Goal: Information Seeking & Learning: Learn about a topic

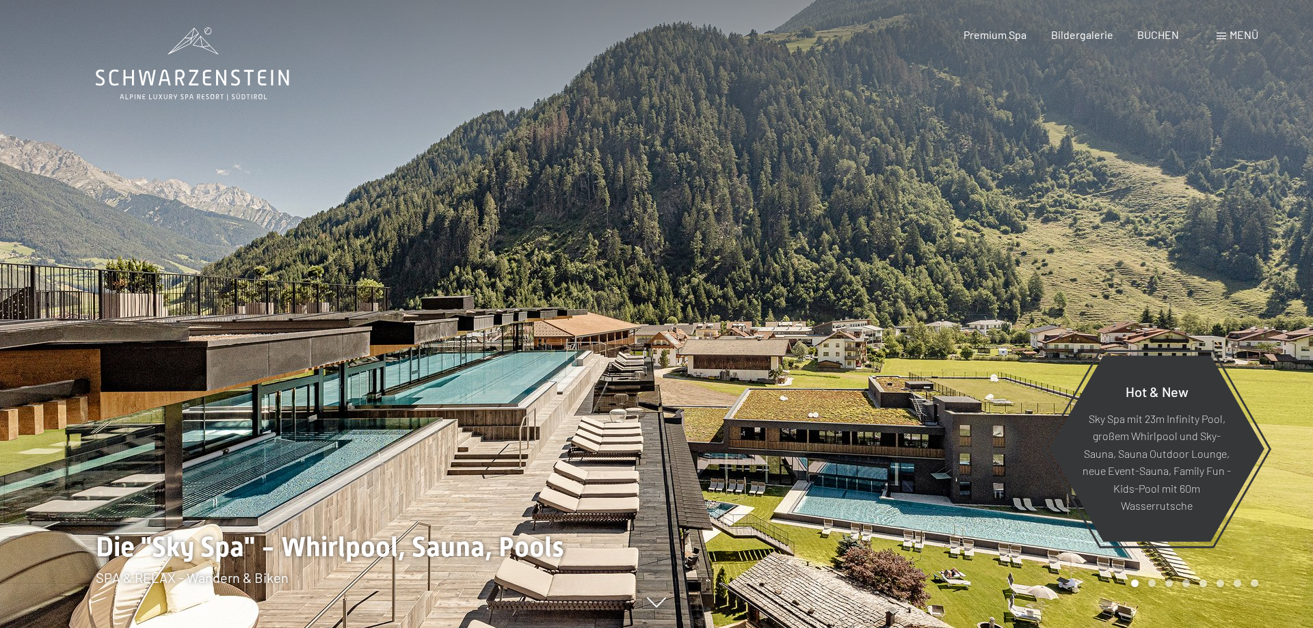
click at [1239, 33] on span "Menü" at bounding box center [1243, 34] width 29 height 13
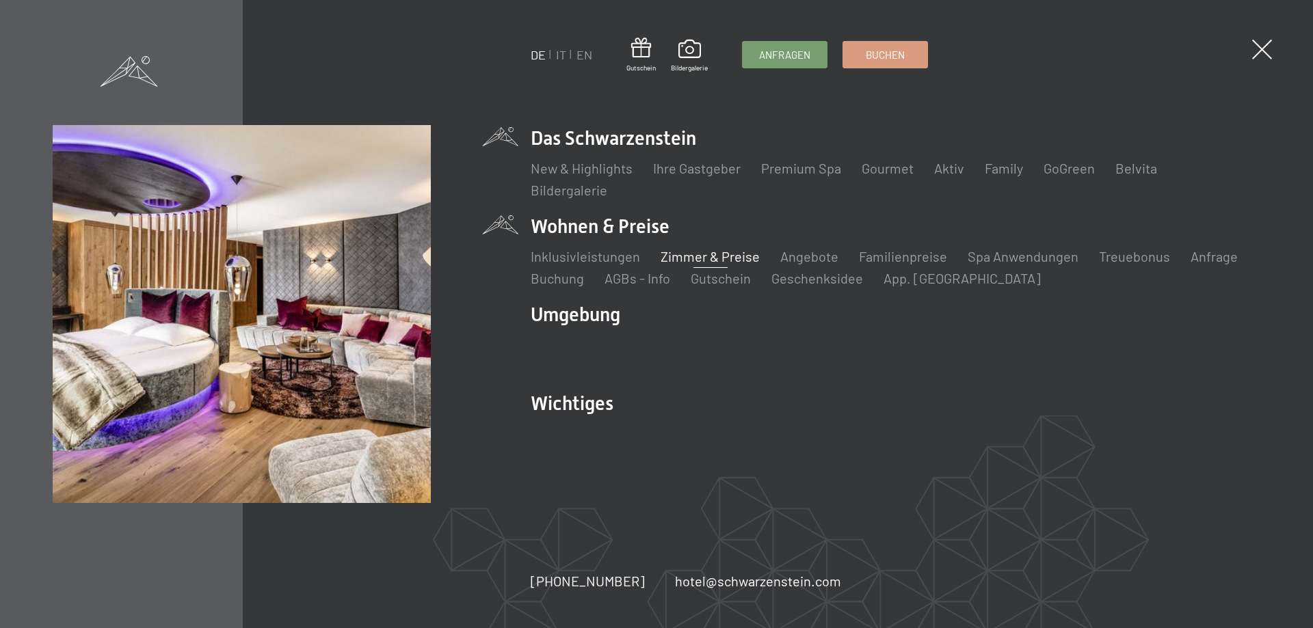
click at [723, 260] on link "Zimmer & Preise" at bounding box center [709, 256] width 99 height 16
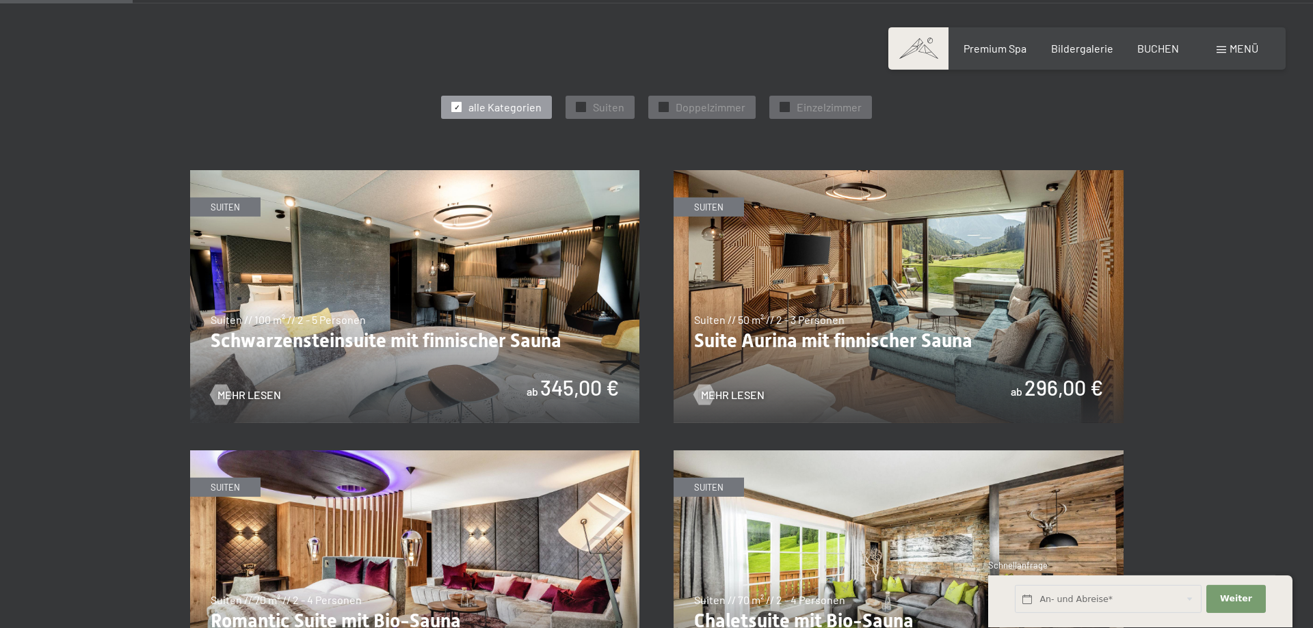
scroll to position [767, 0]
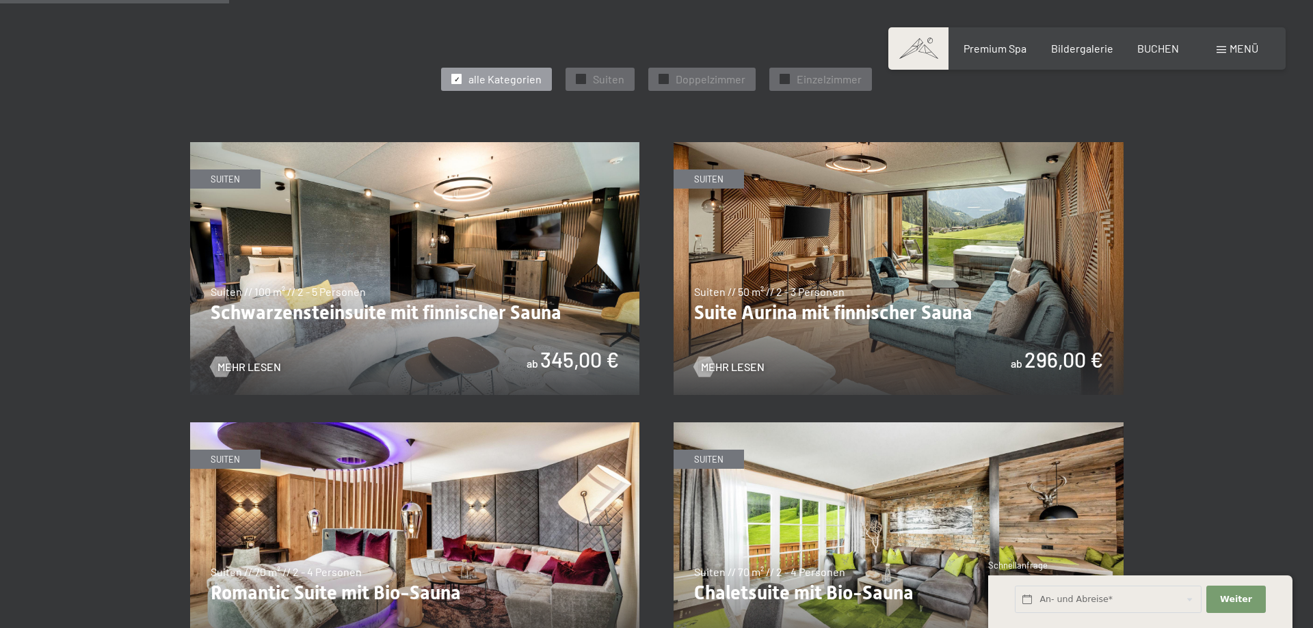
click at [445, 237] on img at bounding box center [415, 268] width 450 height 253
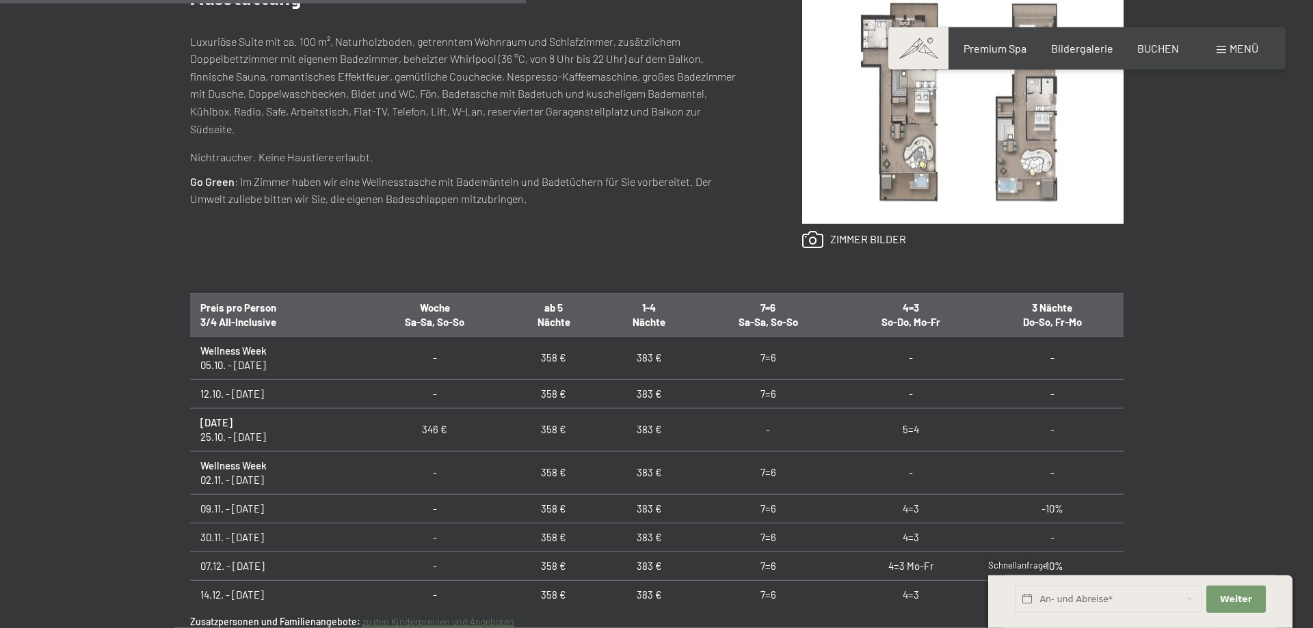
scroll to position [697, 0]
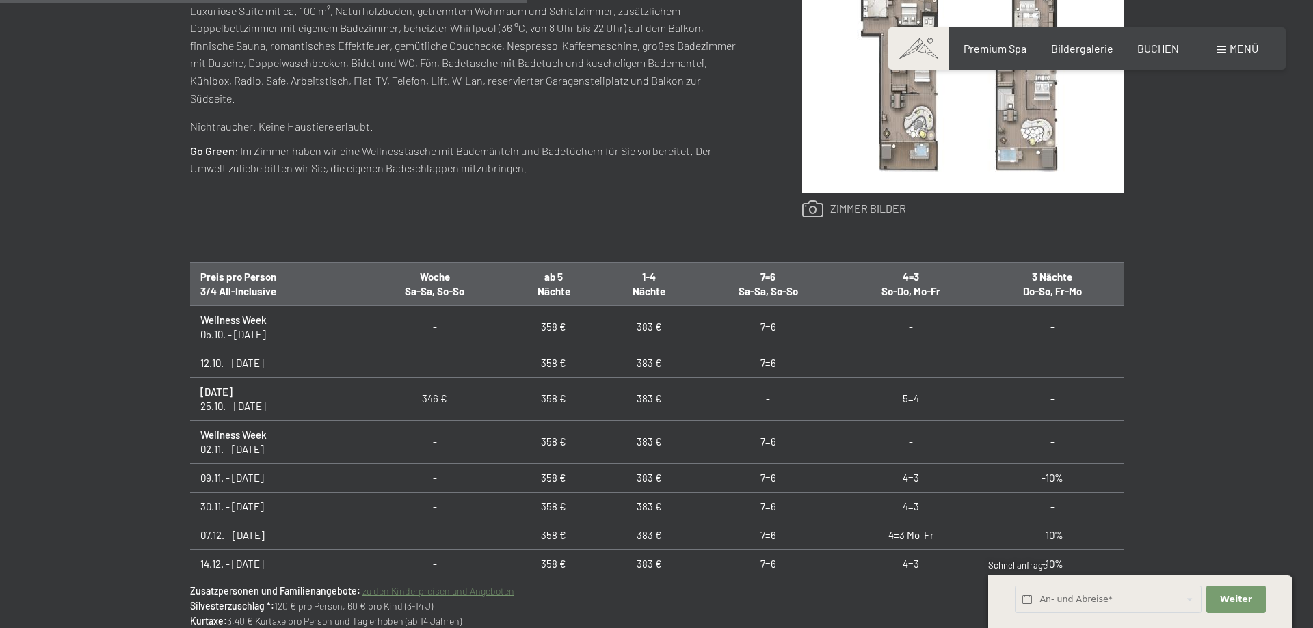
click at [854, 207] on link at bounding box center [854, 209] width 104 height 18
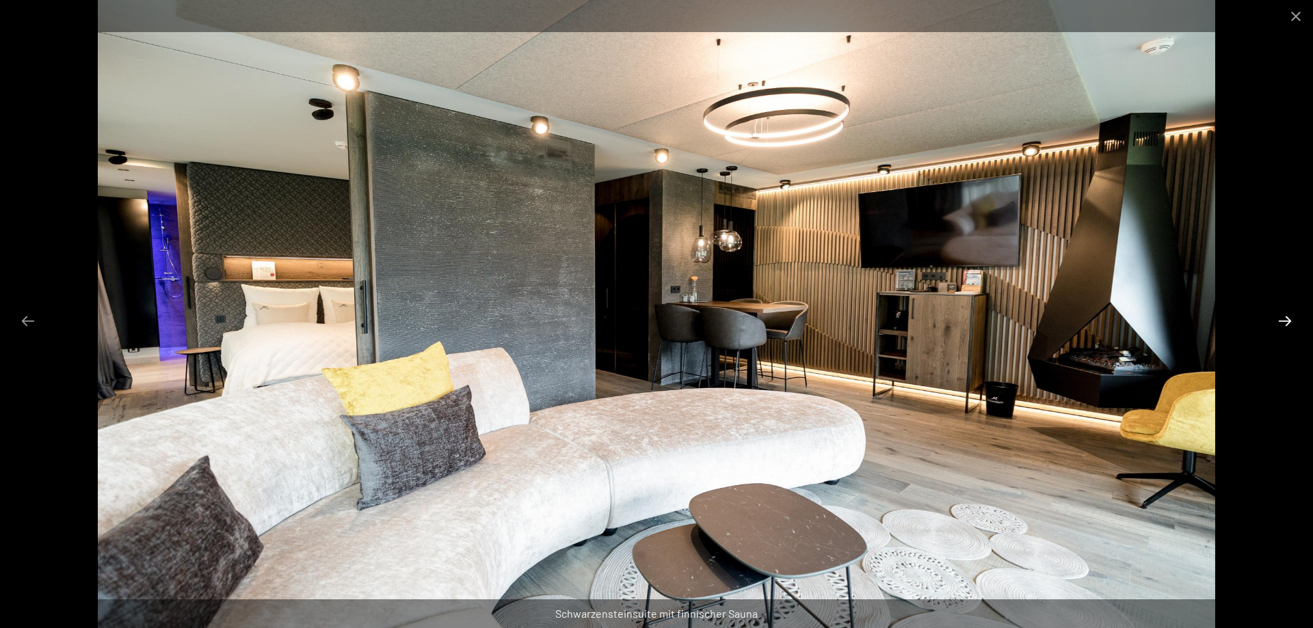
click at [1287, 321] on button "Next slide" at bounding box center [1284, 321] width 29 height 27
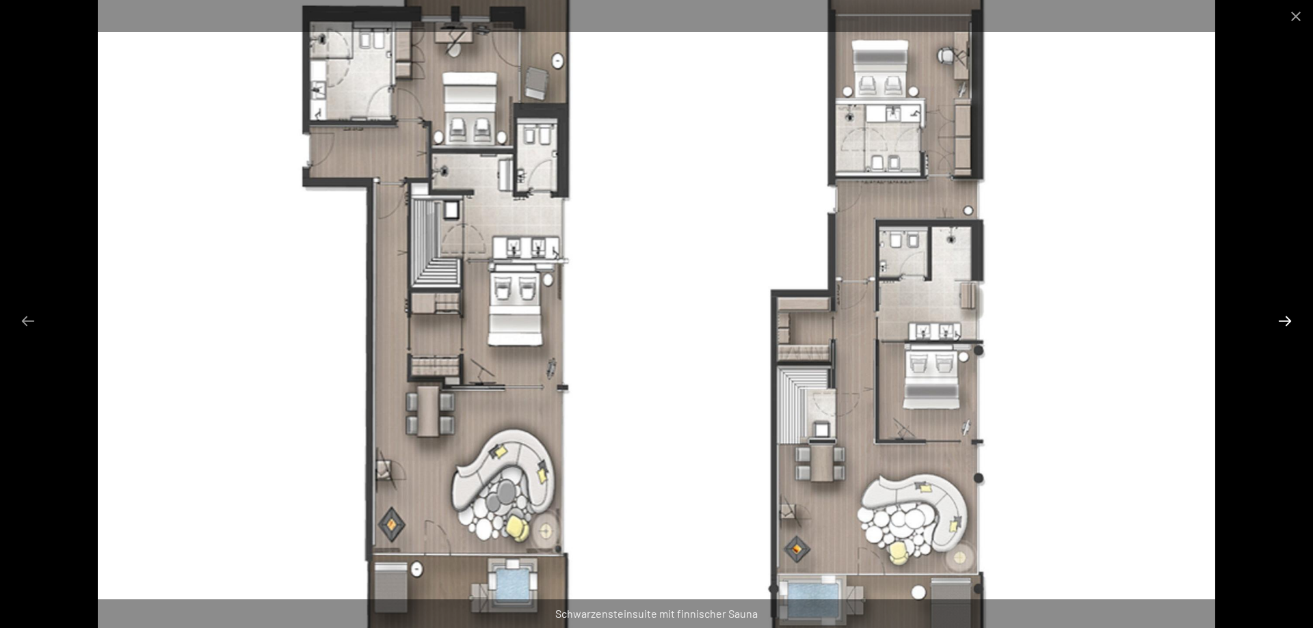
click at [1278, 319] on button "Next slide" at bounding box center [1284, 321] width 29 height 27
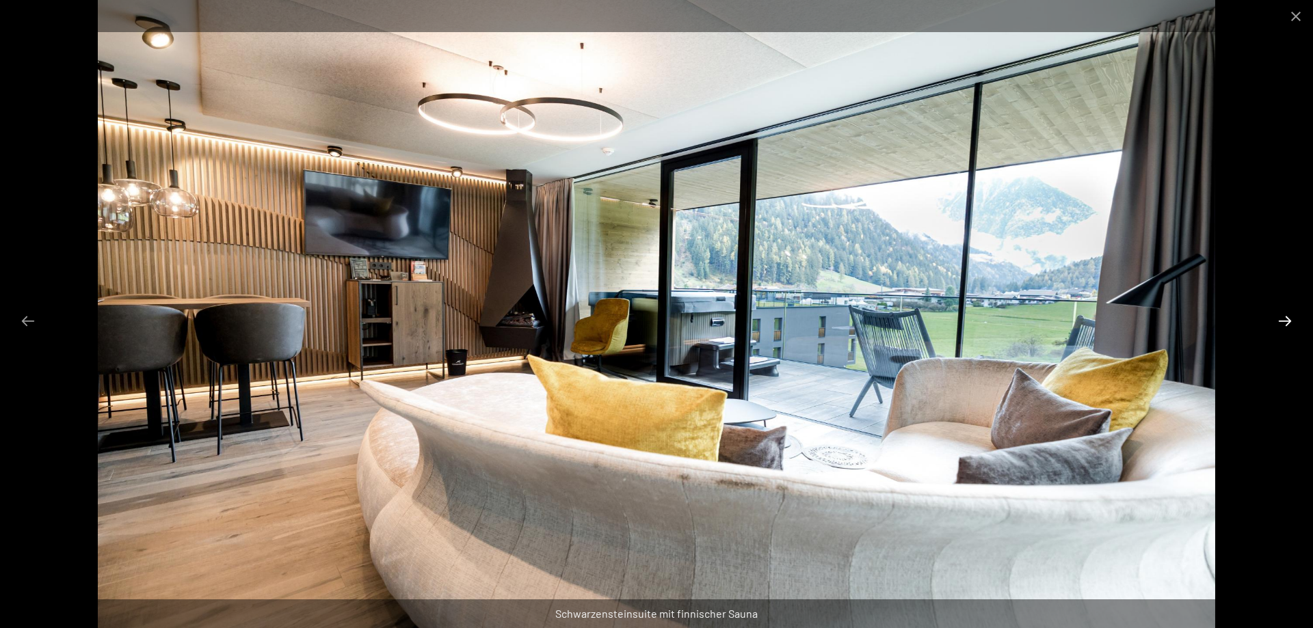
click at [1278, 319] on button "Next slide" at bounding box center [1284, 321] width 29 height 27
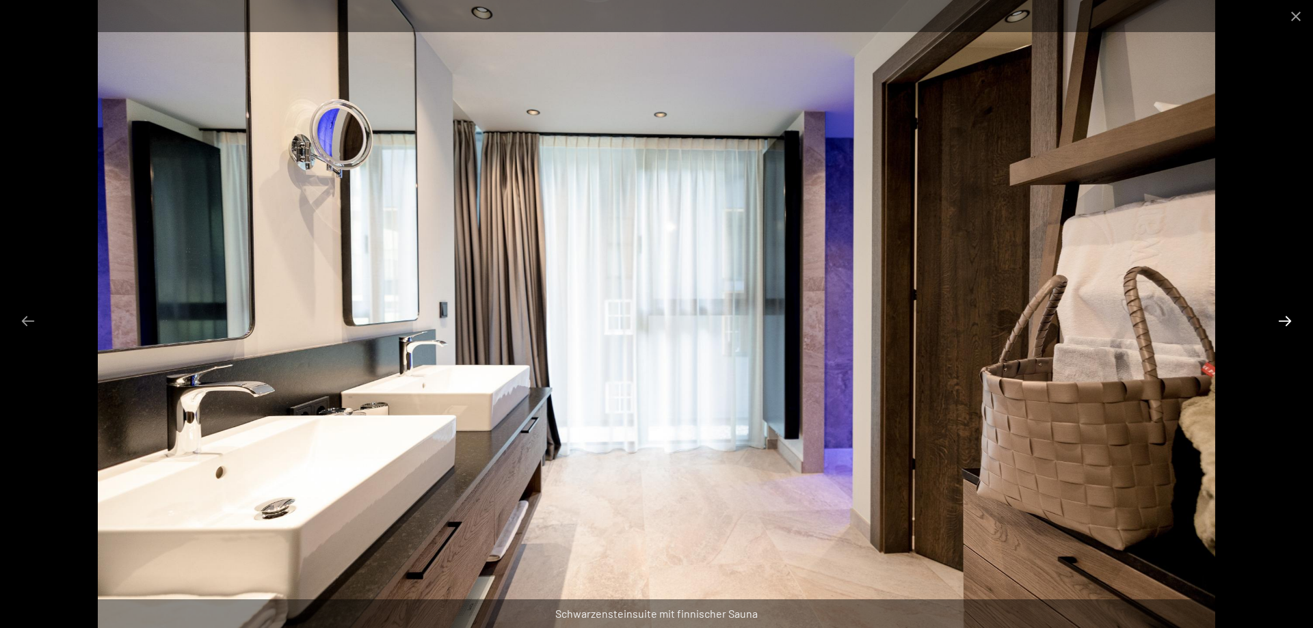
click at [1278, 319] on button "Next slide" at bounding box center [1284, 321] width 29 height 27
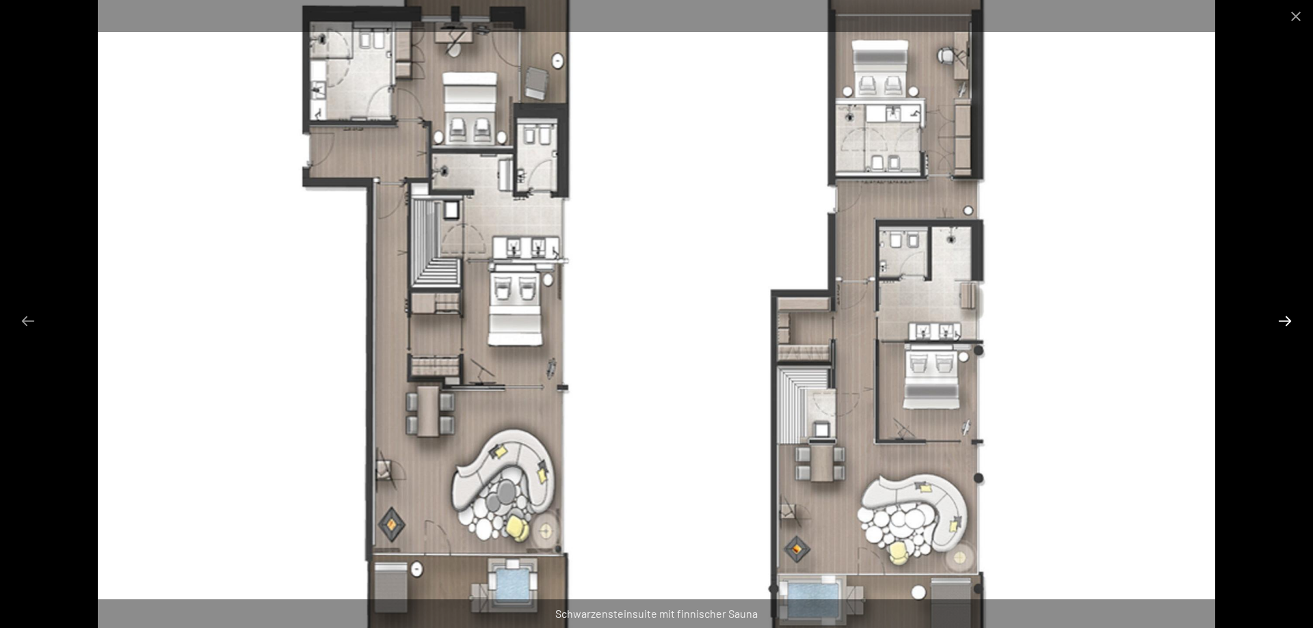
click at [1278, 319] on button "Next slide" at bounding box center [1284, 321] width 29 height 27
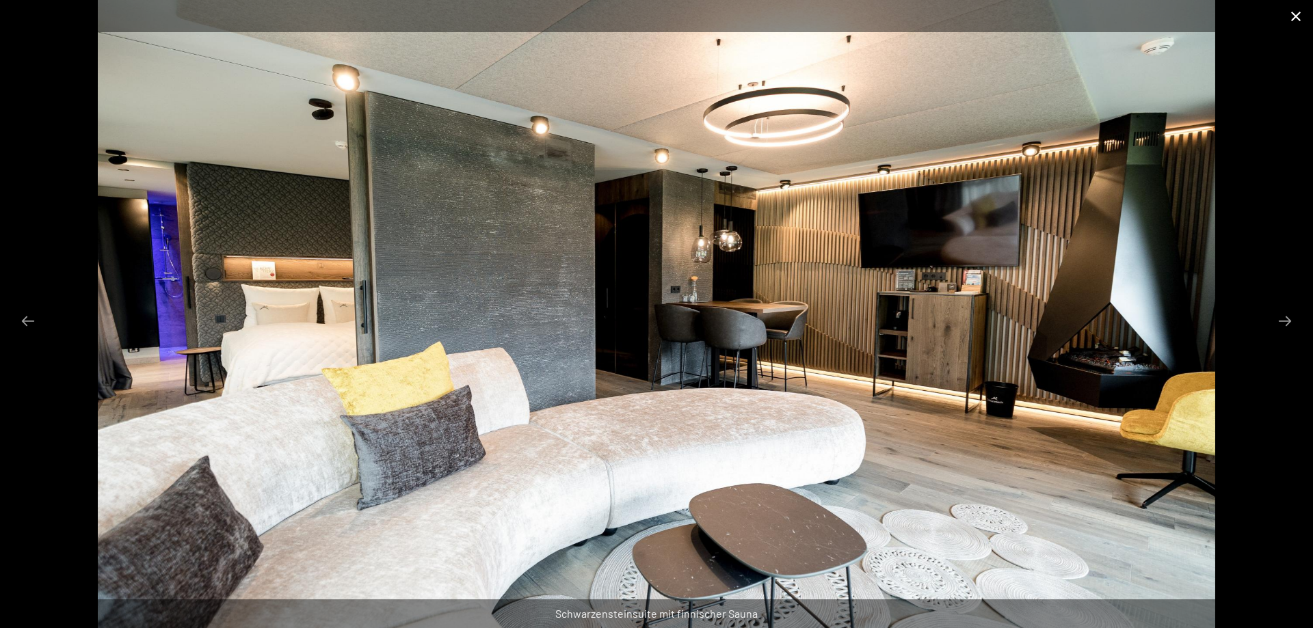
click at [1285, 16] on button "Close gallery" at bounding box center [1295, 16] width 34 height 32
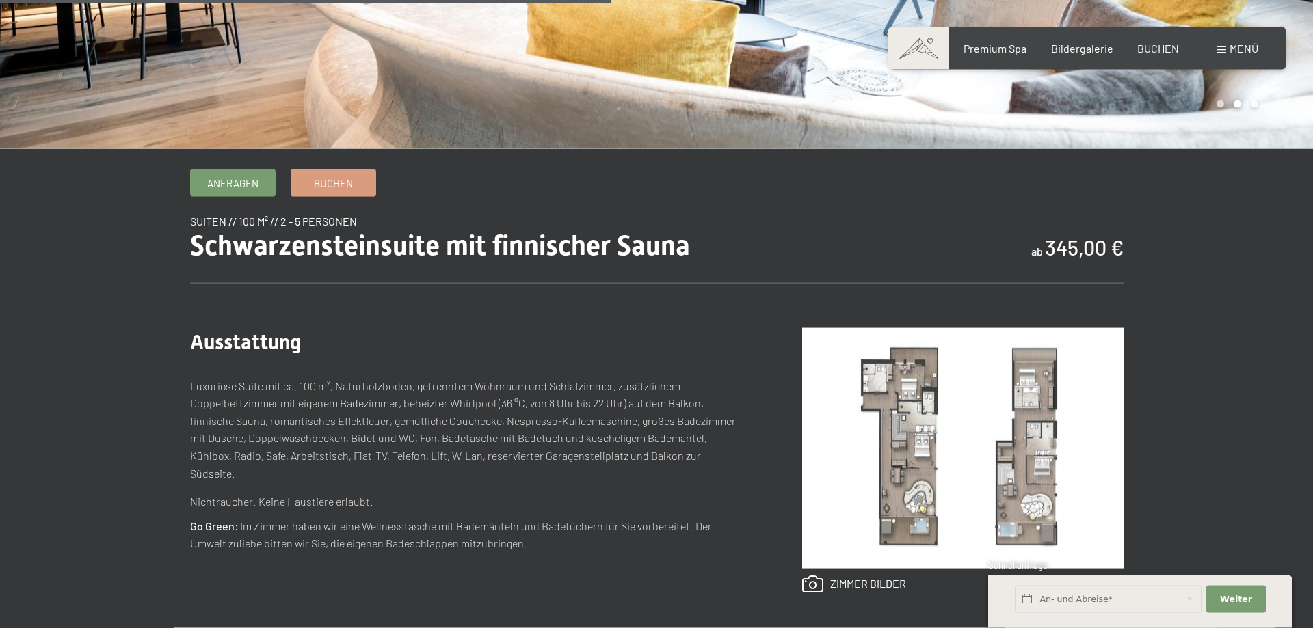
scroll to position [279, 0]
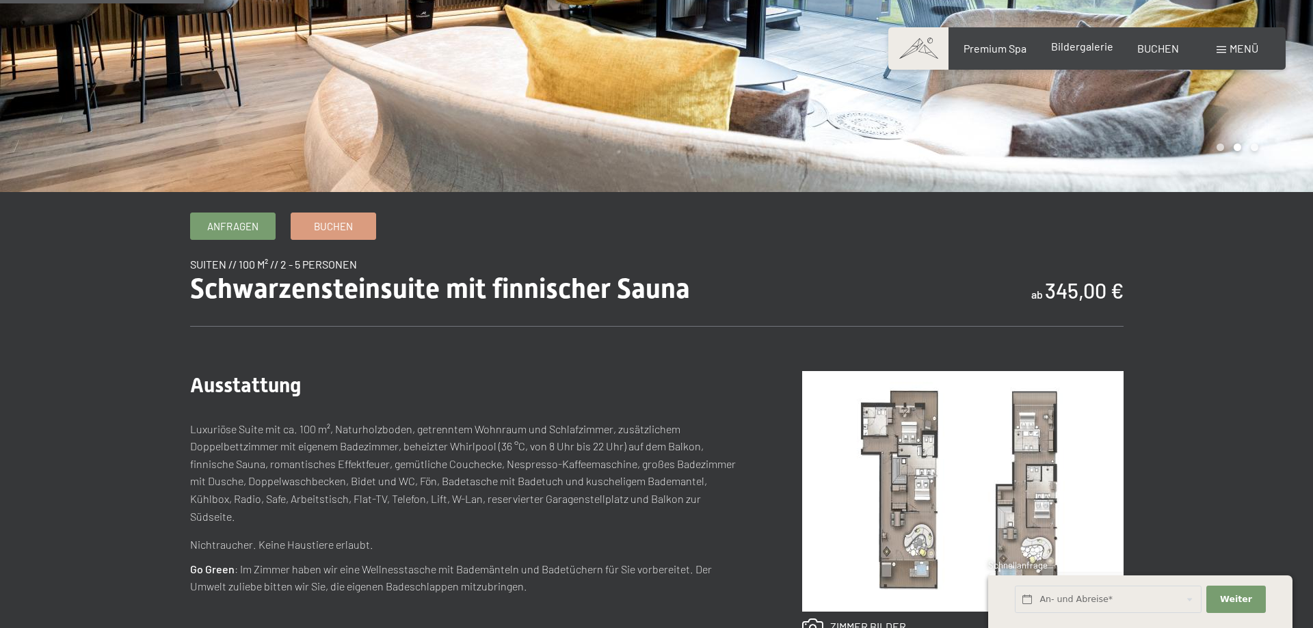
click at [1084, 44] on span "Bildergalerie" at bounding box center [1082, 46] width 62 height 13
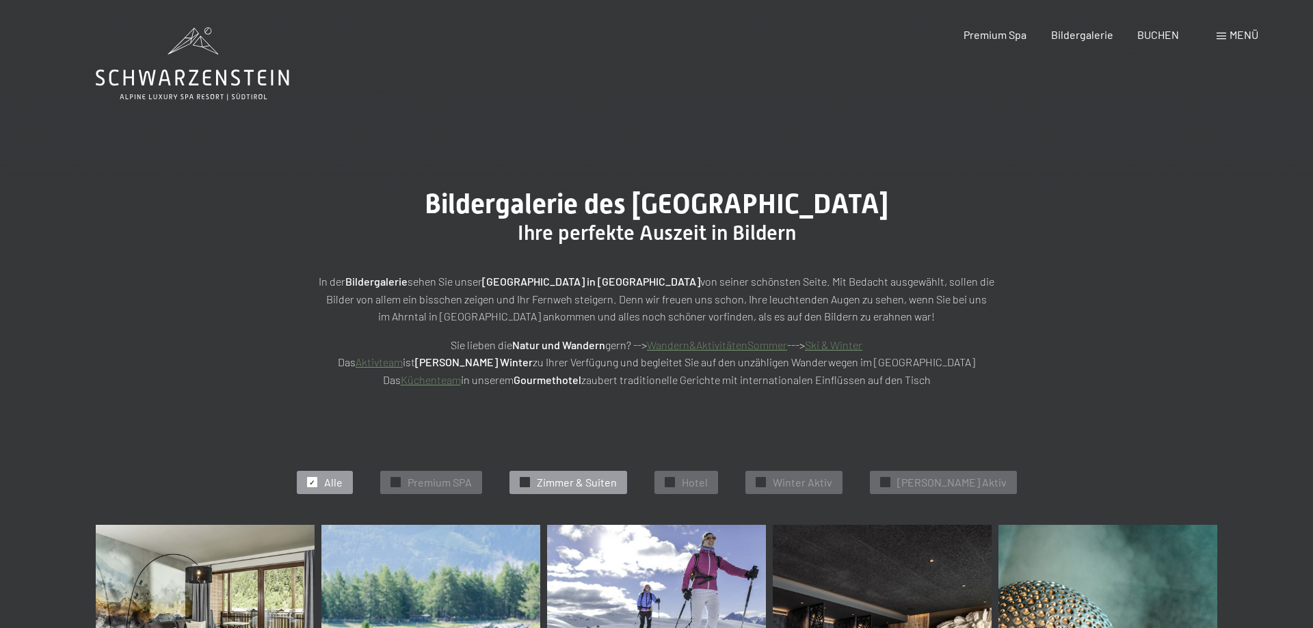
click at [584, 474] on div "✓ [PERSON_NAME] & Suiten" at bounding box center [568, 482] width 118 height 23
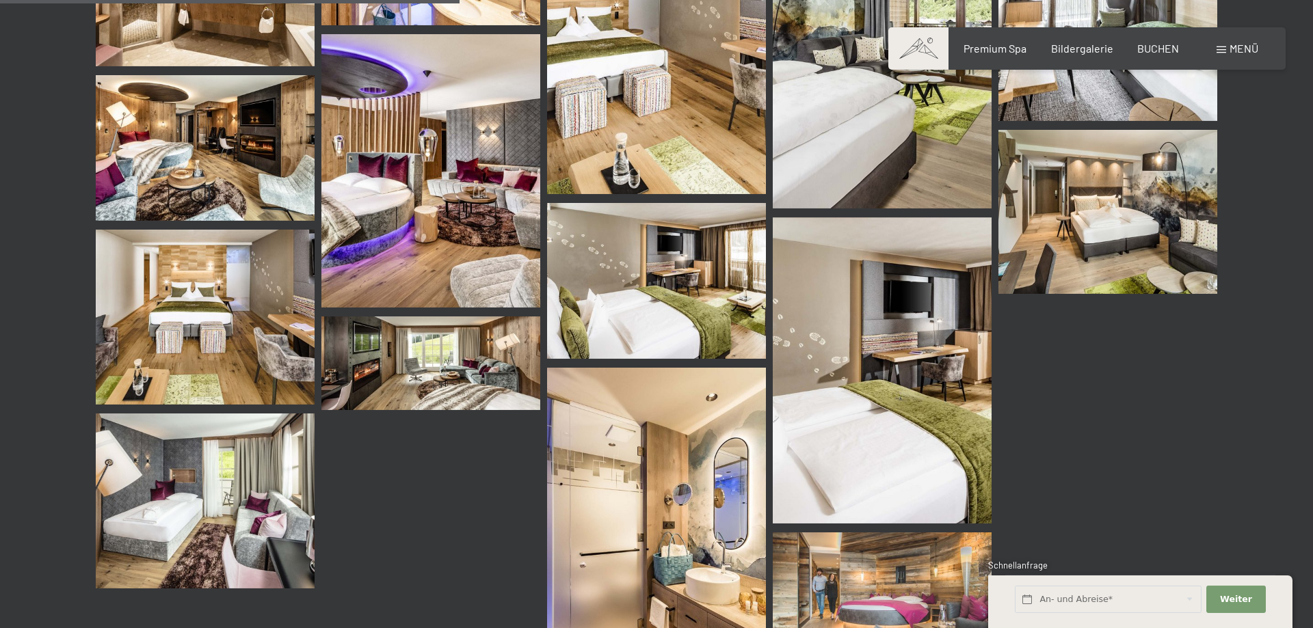
scroll to position [66, 0]
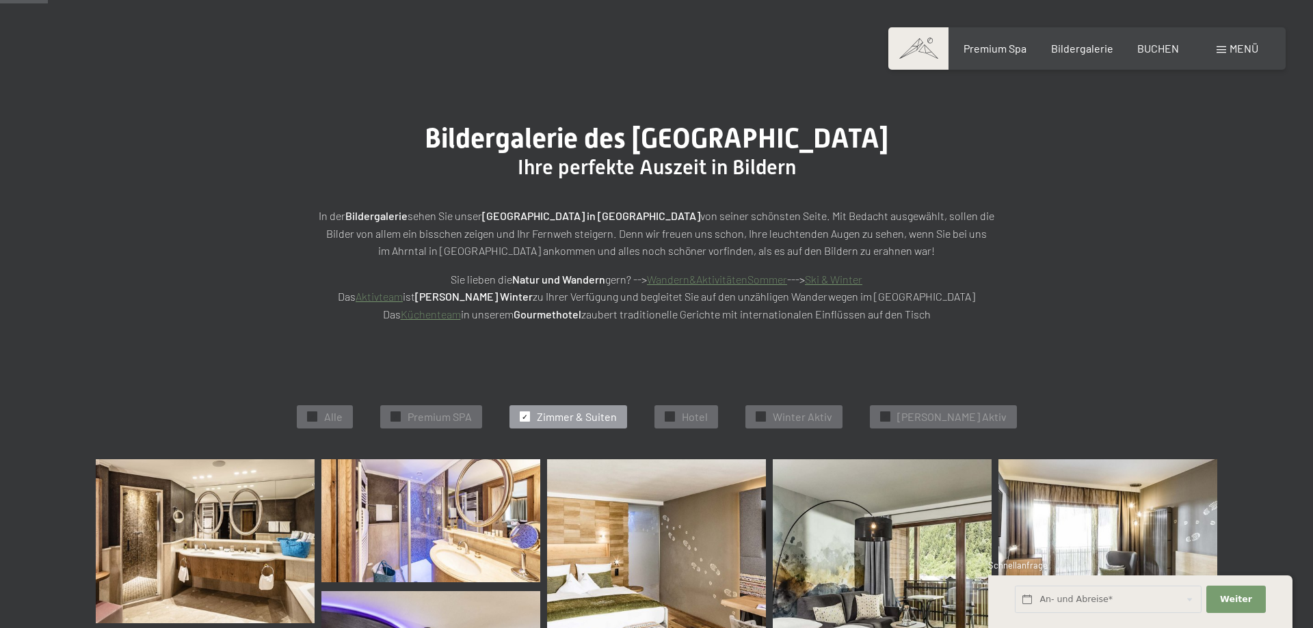
click at [527, 416] on span "✓" at bounding box center [524, 417] width 5 height 10
click at [708, 411] on span "Hotel" at bounding box center [695, 416] width 26 height 15
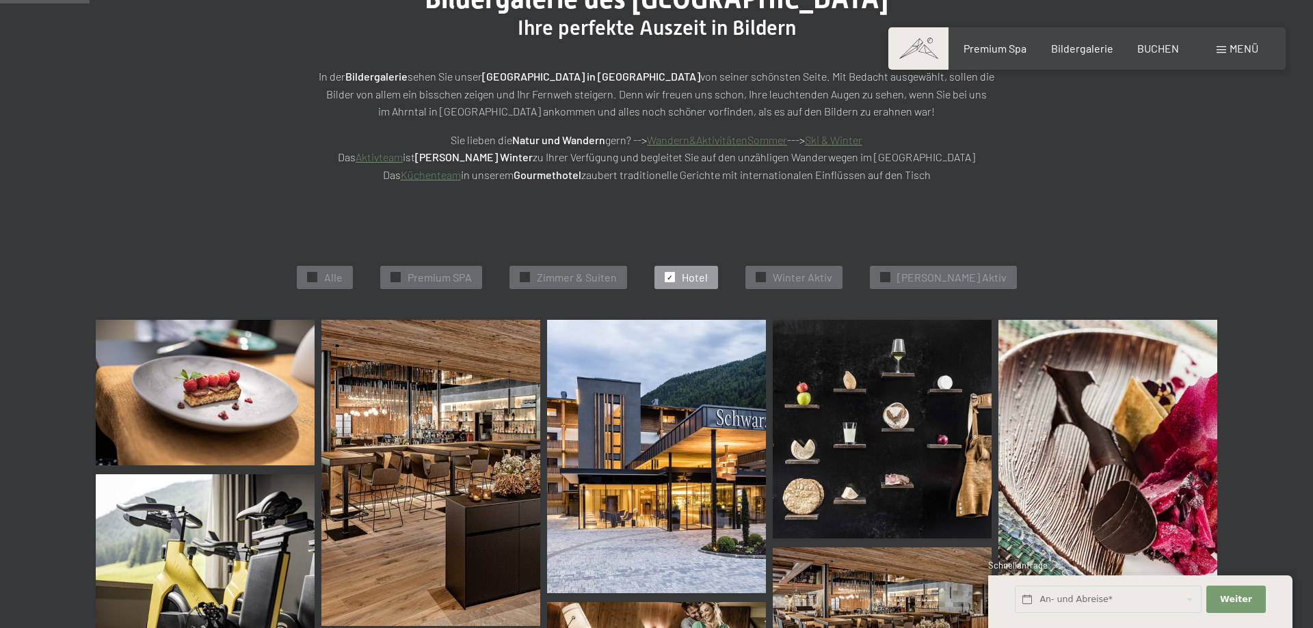
scroll to position [0, 0]
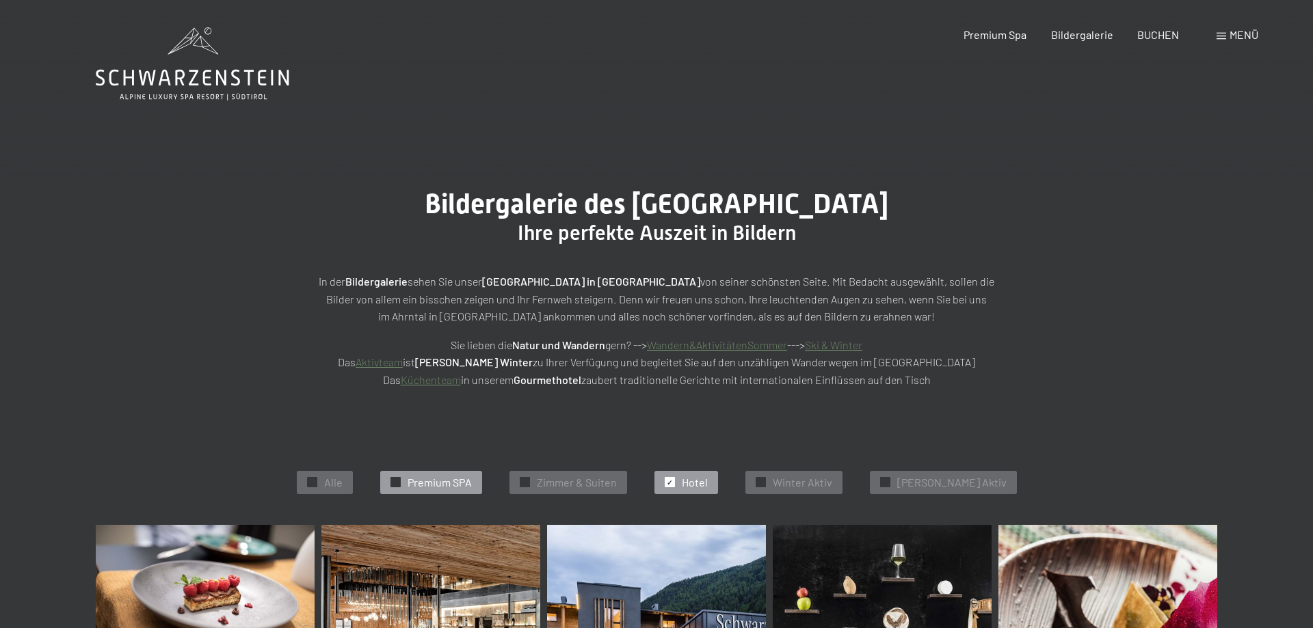
click at [449, 484] on span "Premium SPA" at bounding box center [439, 482] width 64 height 15
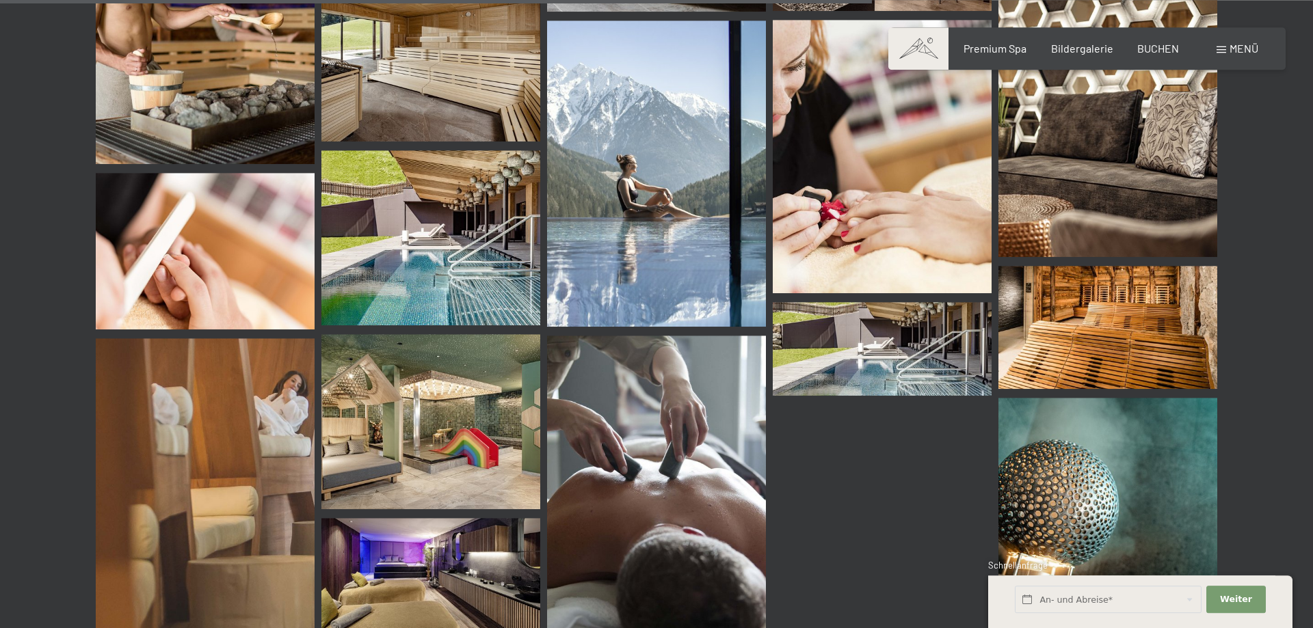
scroll to position [1879, 0]
